Goal: Task Accomplishment & Management: Manage account settings

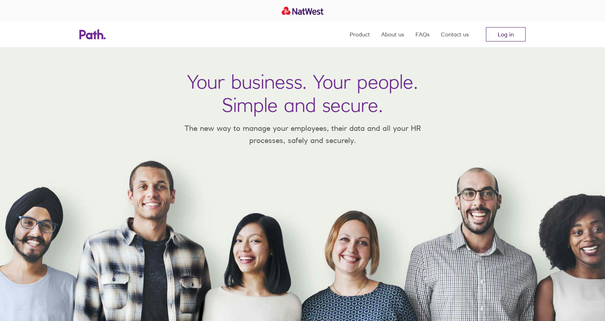
click at [496, 34] on link "Log in" at bounding box center [506, 34] width 40 height 14
click at [513, 29] on link "Log in" at bounding box center [506, 34] width 40 height 14
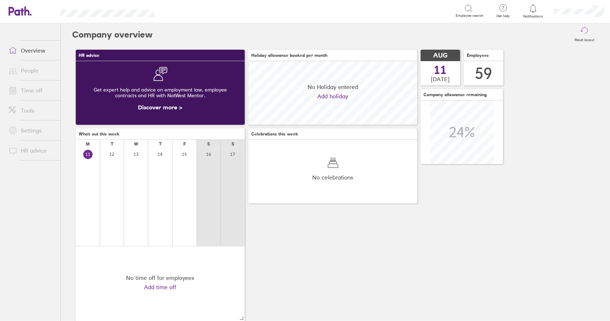
scroll to position [64, 169]
click at [31, 91] on link "Time off" at bounding box center [32, 90] width 58 height 14
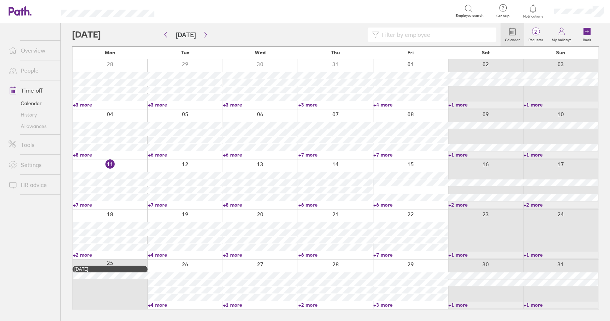
drag, startPoint x: 85, startPoint y: 203, endPoint x: 91, endPoint y: 215, distance: 12.6
click at [85, 203] on link "+7 more" at bounding box center [110, 205] width 74 height 6
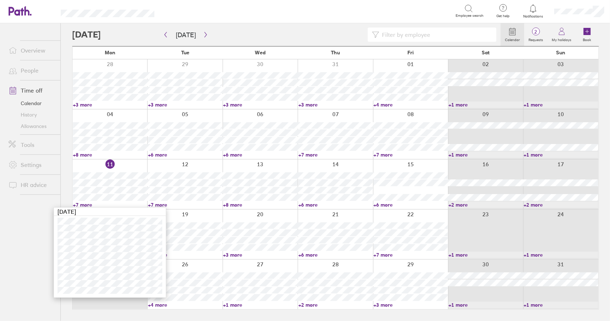
click at [88, 204] on link "+7 more" at bounding box center [110, 205] width 74 height 6
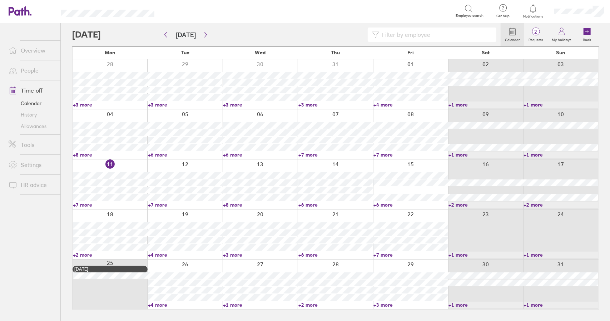
click at [86, 204] on link "+7 more" at bounding box center [110, 205] width 74 height 6
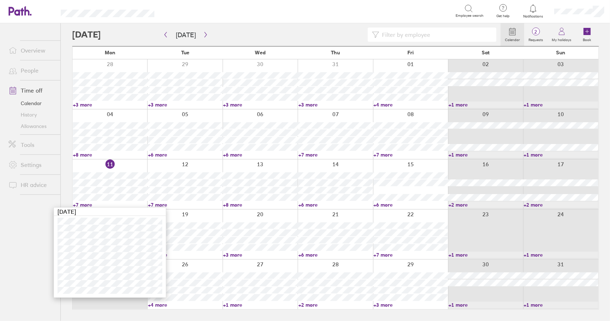
click at [85, 204] on link "+7 more" at bounding box center [110, 205] width 74 height 6
